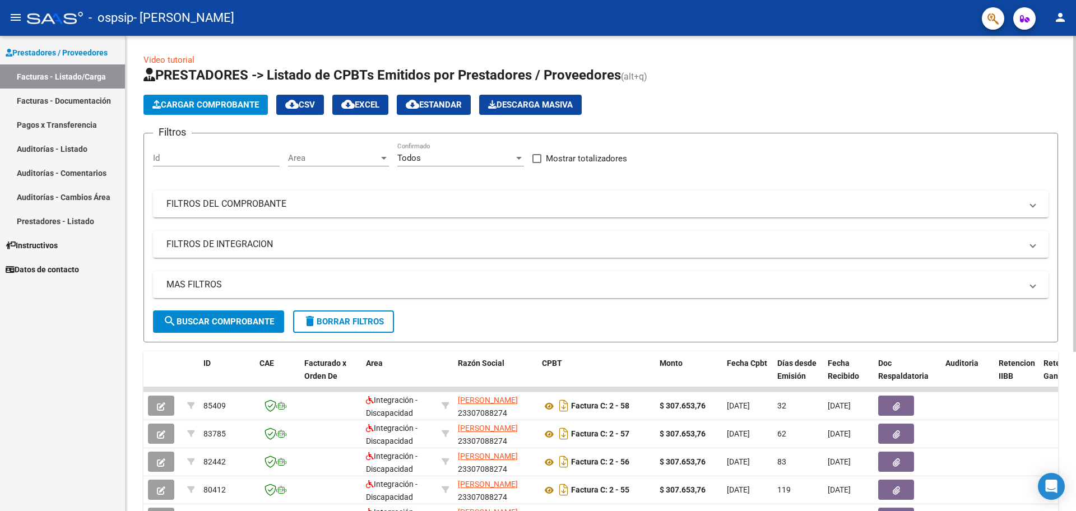
click at [185, 104] on span "Cargar Comprobante" at bounding box center [205, 105] width 106 height 10
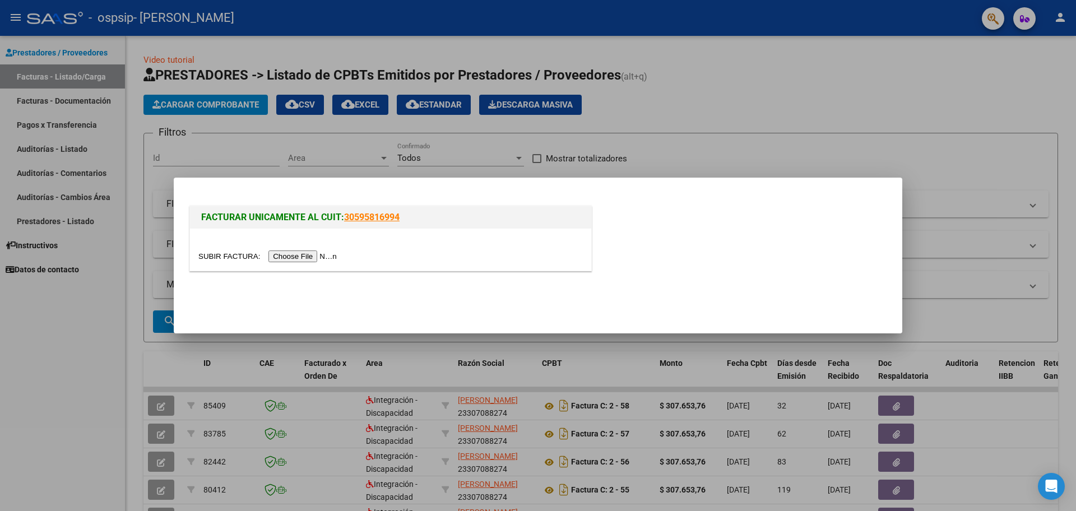
click at [313, 257] on input "file" at bounding box center [269, 257] width 142 height 12
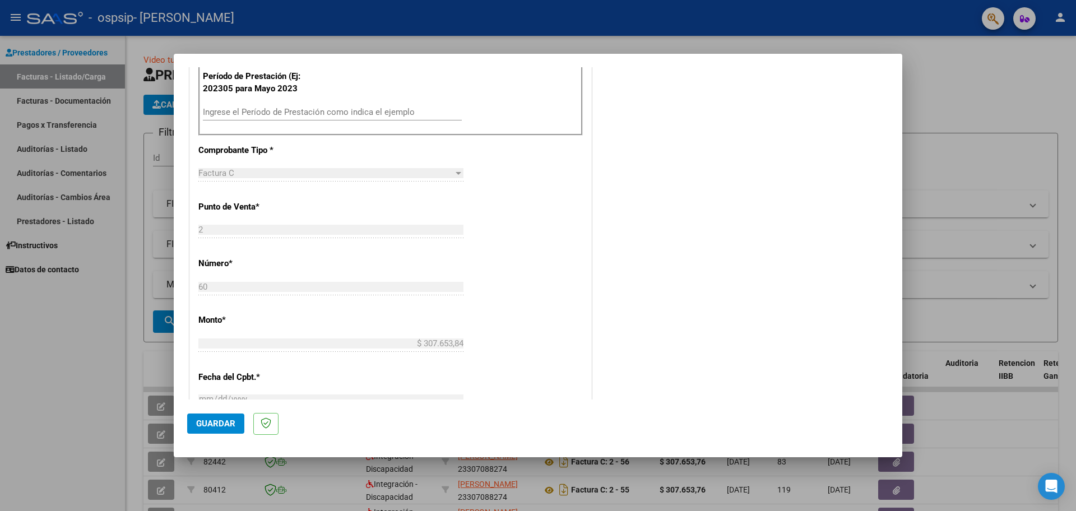
scroll to position [448, 0]
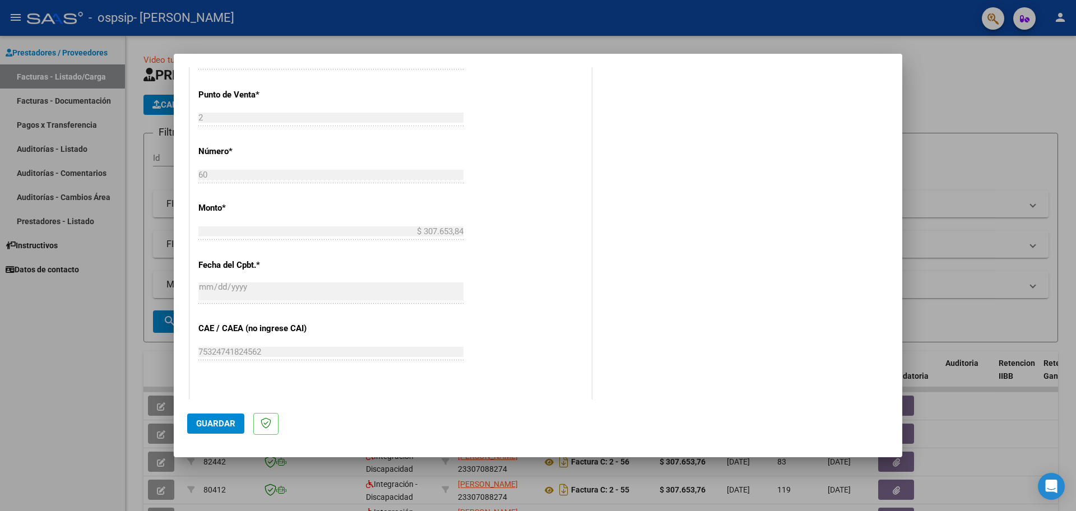
click at [224, 229] on input "$ 307.653,84" at bounding box center [330, 231] width 265 height 10
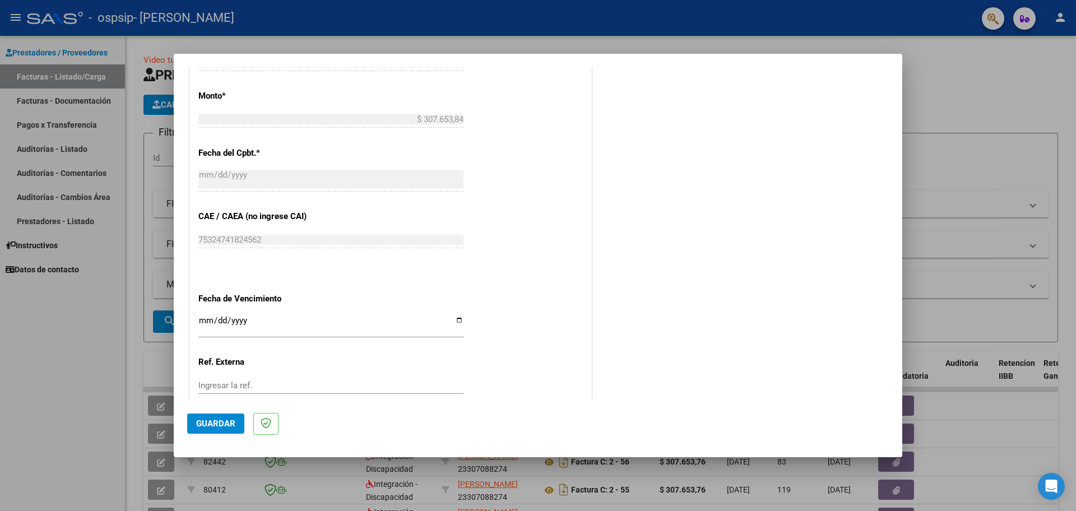
scroll to position [616, 0]
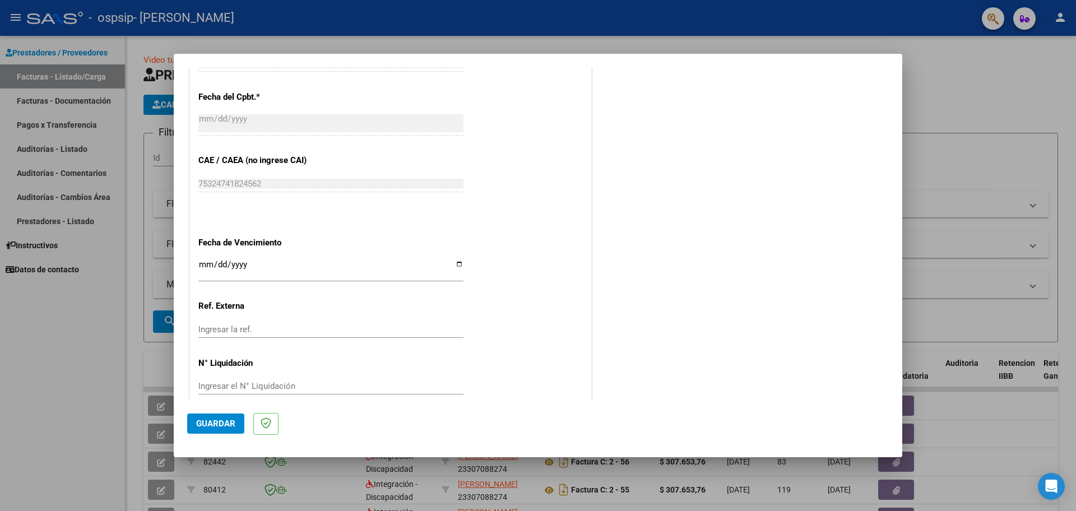
click at [203, 260] on input "Ingresar la fecha" at bounding box center [330, 269] width 265 height 18
type input "[DATE]"
click at [223, 324] on input "Ingresar la ref." at bounding box center [330, 329] width 265 height 10
type input "1"
click at [222, 378] on div "Ingresar el N° Liquidación" at bounding box center [330, 386] width 265 height 17
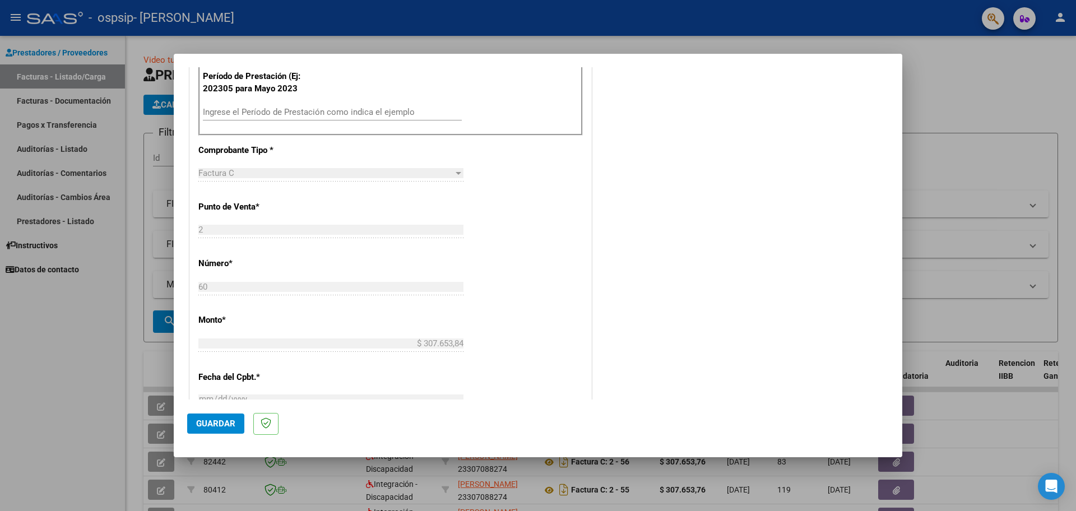
scroll to position [112, 0]
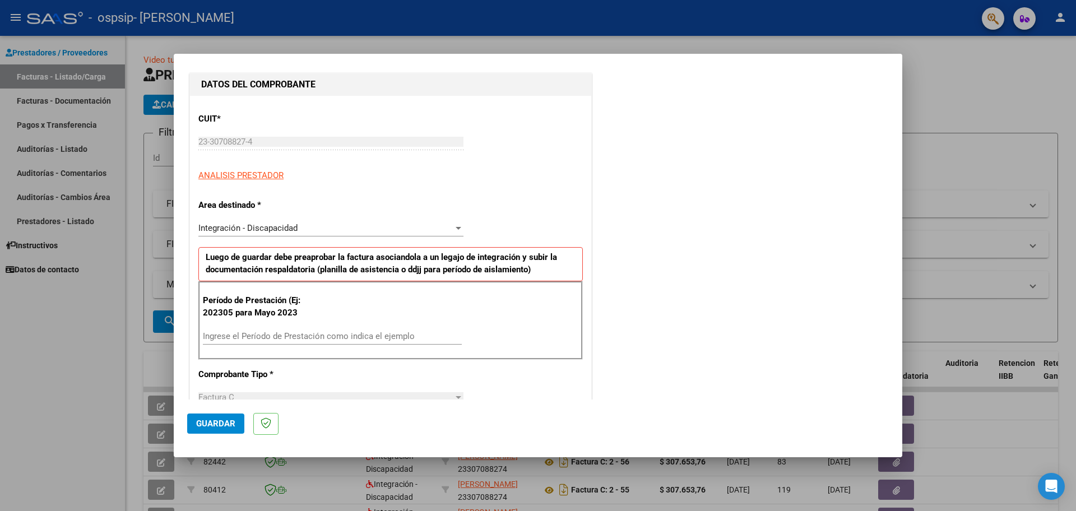
type input "1"
click at [222, 332] on input "Ingrese el Período de Prestación como indica el ejemplo" at bounding box center [332, 336] width 259 height 10
type input "202507"
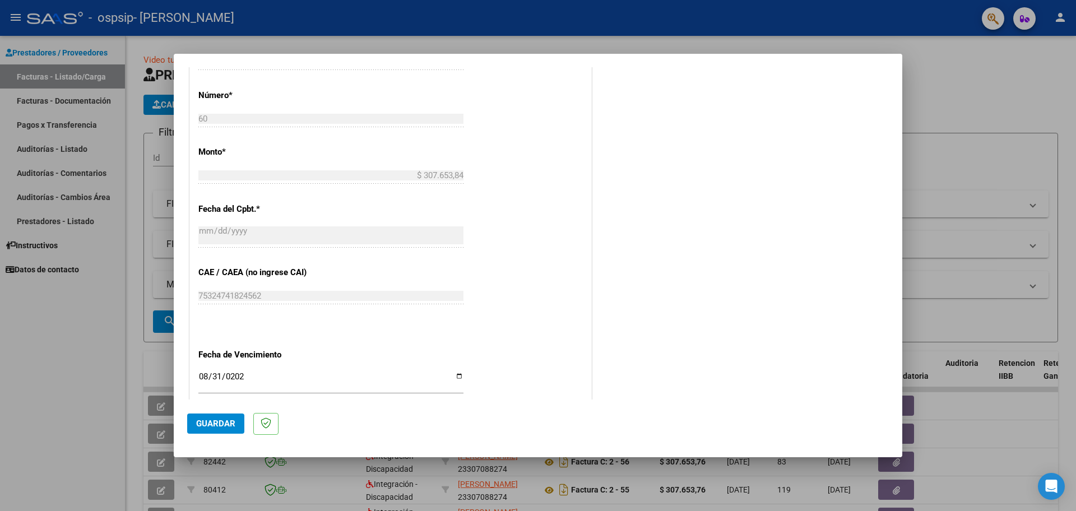
scroll to position [560, 0]
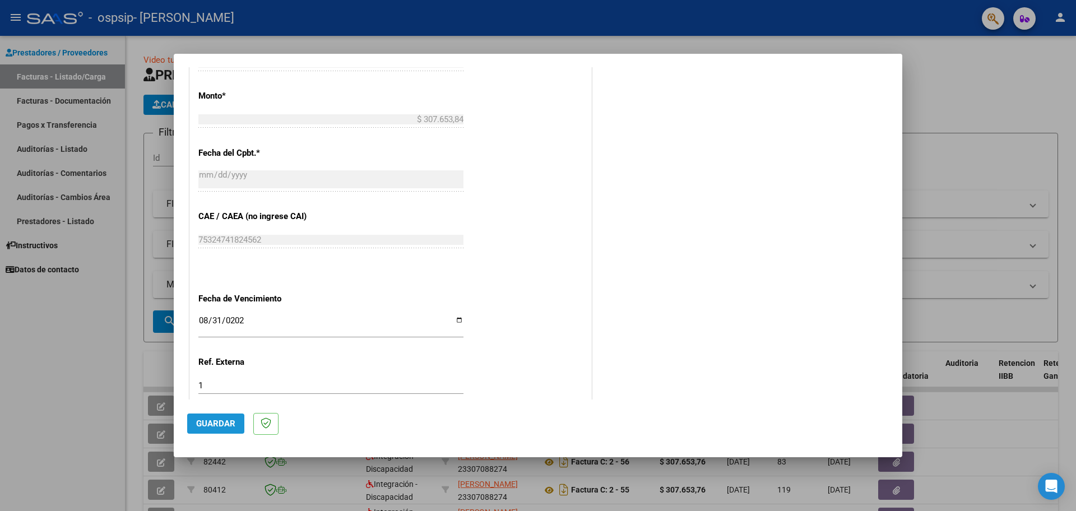
click at [217, 421] on span "Guardar" at bounding box center [215, 424] width 39 height 10
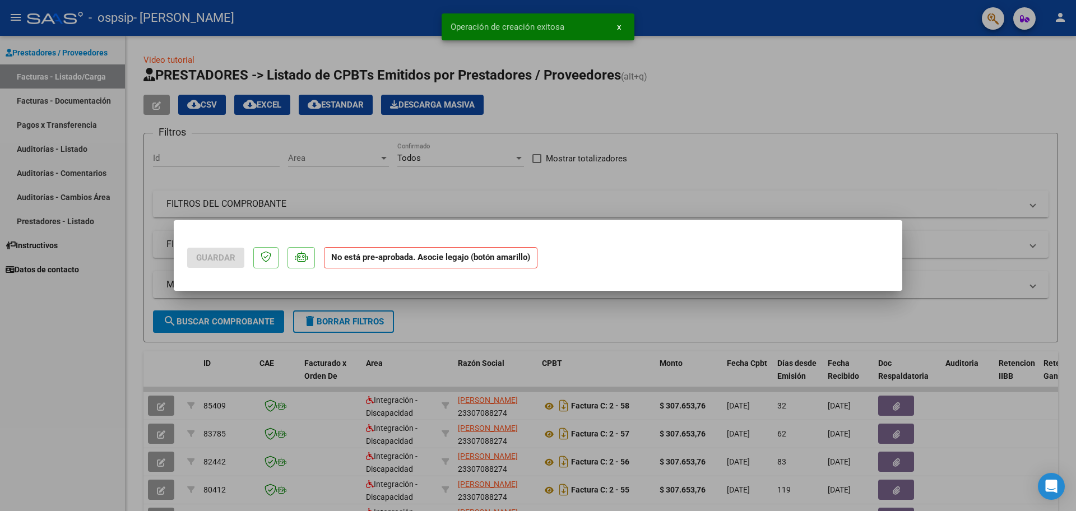
scroll to position [0, 0]
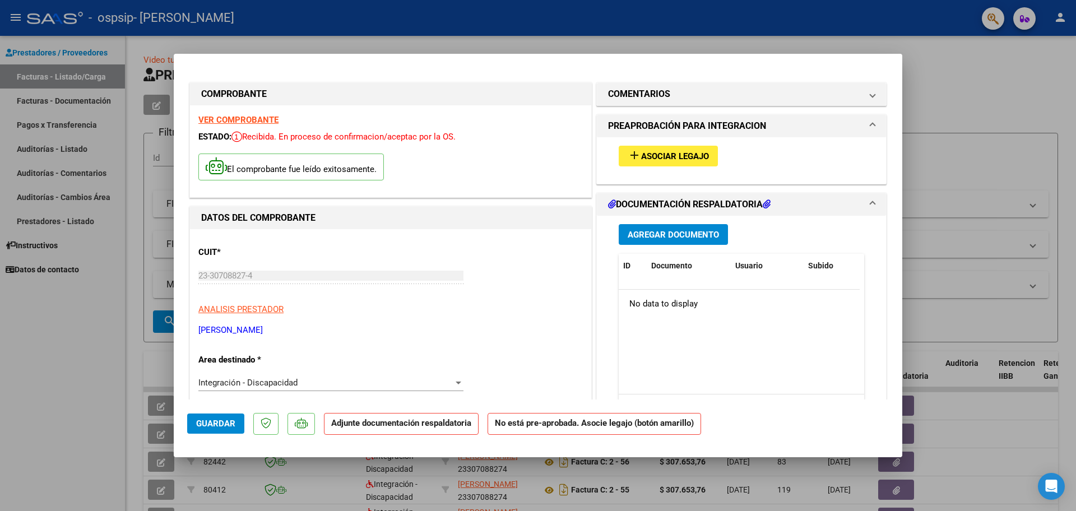
click at [660, 228] on button "Agregar Documento" at bounding box center [673, 234] width 109 height 21
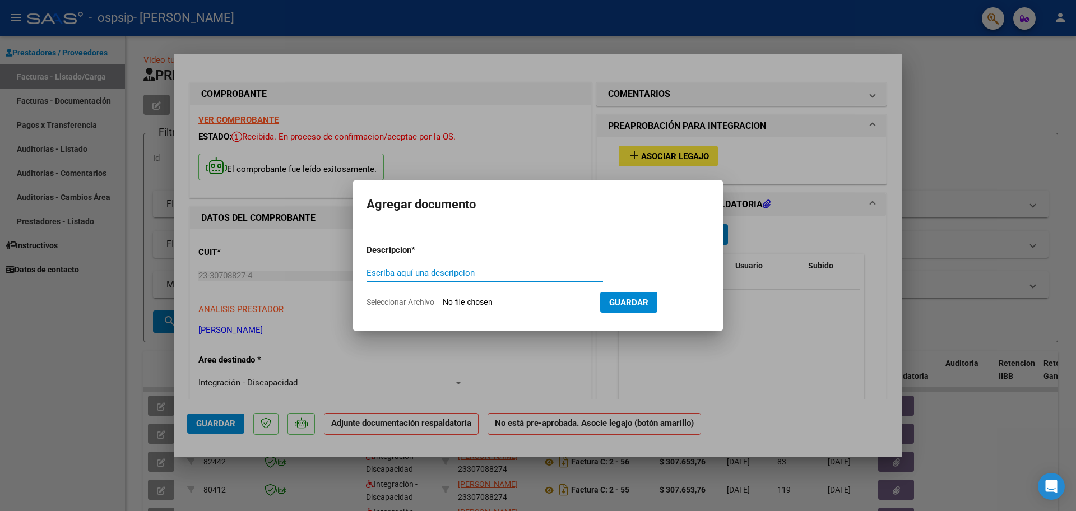
click at [401, 276] on input "Escriba aquí una descripcion" at bounding box center [485, 273] width 236 height 10
click at [384, 270] on input "Escriba aquí una descripcion" at bounding box center [485, 273] width 236 height 10
type input "CAE JULIO"
drag, startPoint x: 555, startPoint y: 303, endPoint x: 464, endPoint y: 300, distance: 91.4
click at [464, 300] on input "Seleccionar Archivo" at bounding box center [517, 303] width 149 height 11
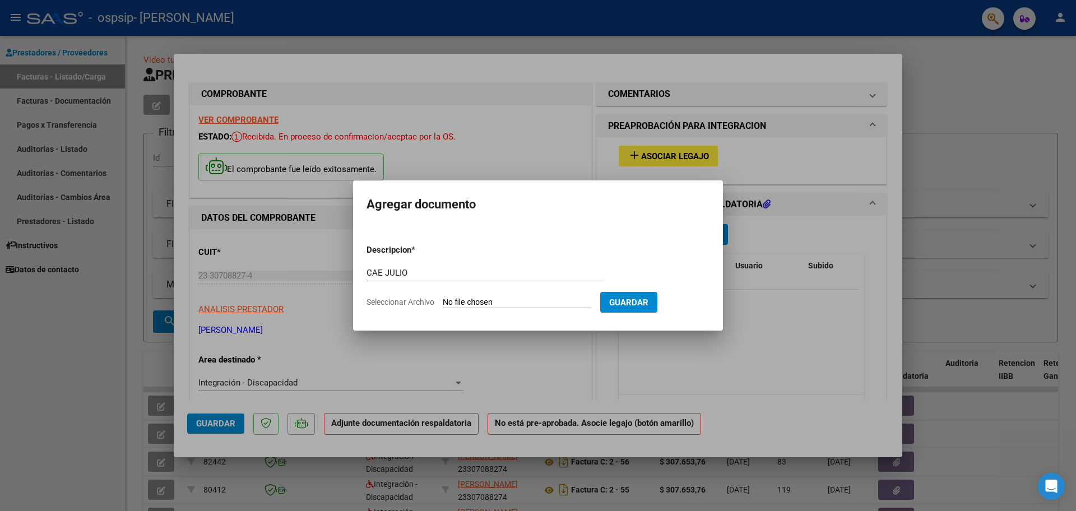
type input "C:\fakepath\CAE JULIO.pdf"
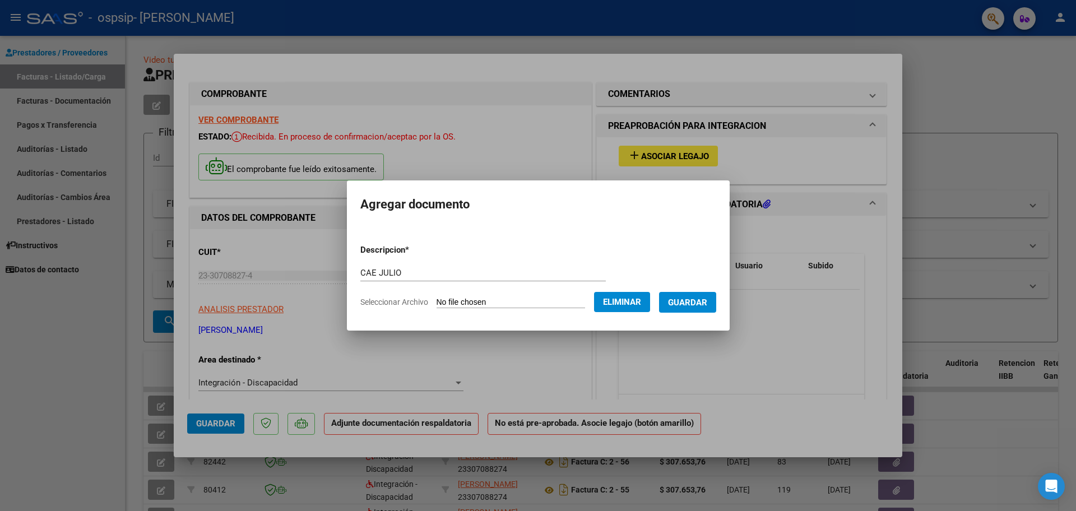
click at [694, 308] on span "Guardar" at bounding box center [687, 303] width 39 height 10
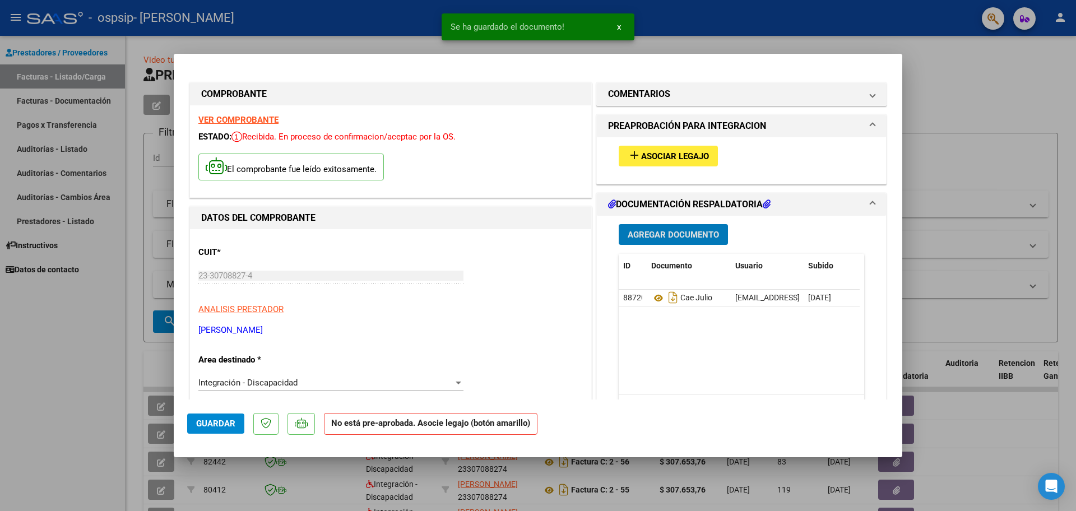
click at [673, 231] on span "Agregar Documento" at bounding box center [673, 235] width 91 height 10
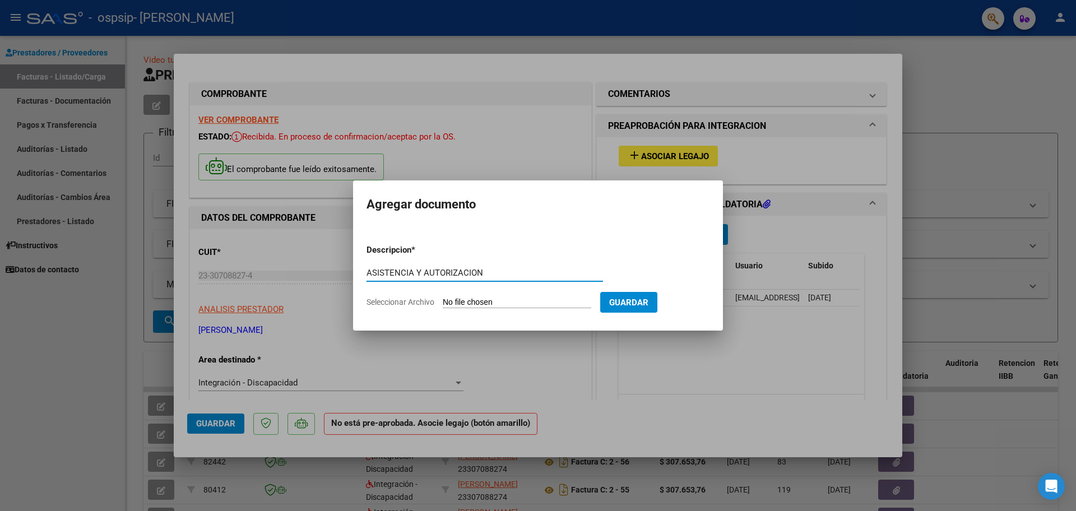
type input "ASISTENCIA Y AUTORIZACION"
click at [527, 303] on input "Seleccionar Archivo" at bounding box center [517, 303] width 149 height 11
type input "C:\fakepath\[PERSON_NAME] Y AUT..pdf"
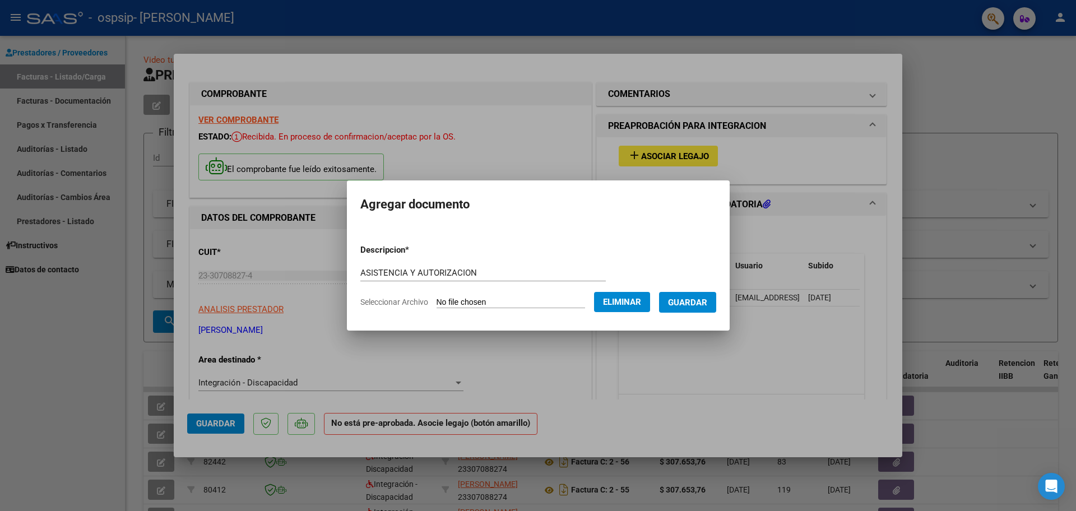
drag, startPoint x: 685, startPoint y: 294, endPoint x: 692, endPoint y: 300, distance: 8.8
click at [686, 295] on button "Guardar" at bounding box center [687, 302] width 57 height 21
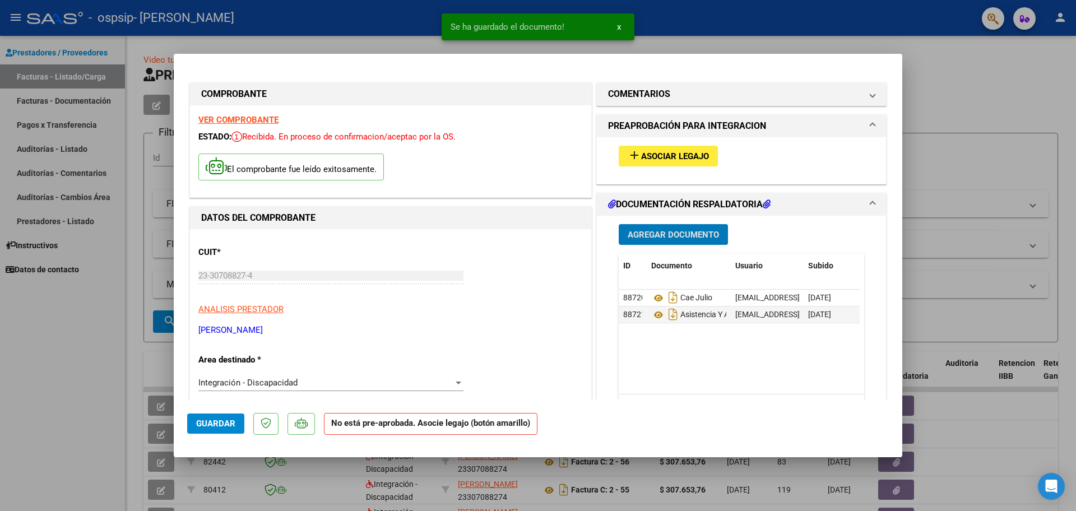
click at [214, 423] on span "Guardar" at bounding box center [215, 424] width 39 height 10
click at [202, 424] on span "Guardar" at bounding box center [215, 424] width 39 height 10
click at [976, 131] on div at bounding box center [538, 255] width 1076 height 511
